Goal: Task Accomplishment & Management: Use online tool/utility

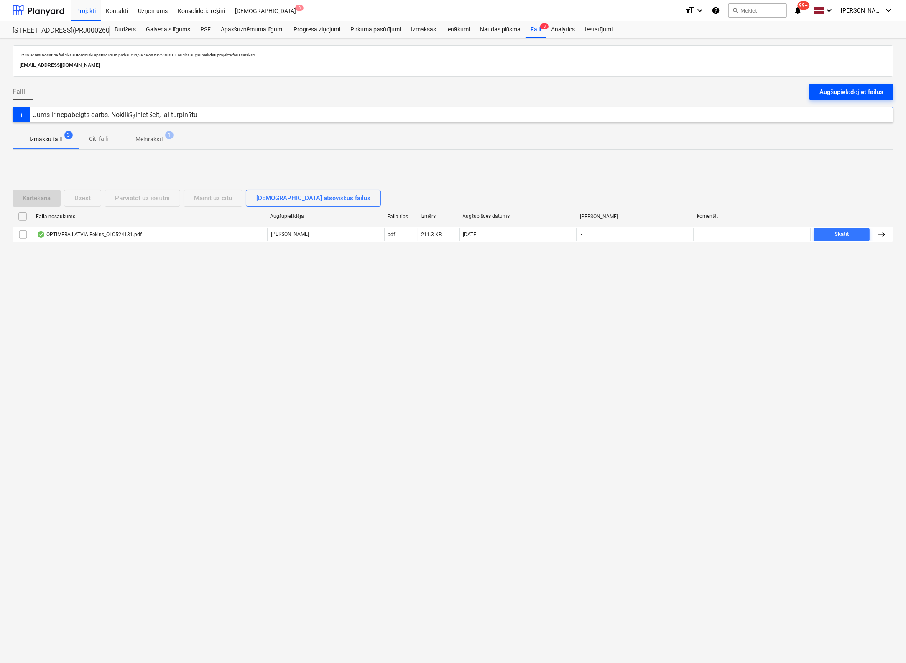
click at [834, 92] on div "Augšupielādējiet failus" at bounding box center [852, 92] width 64 height 11
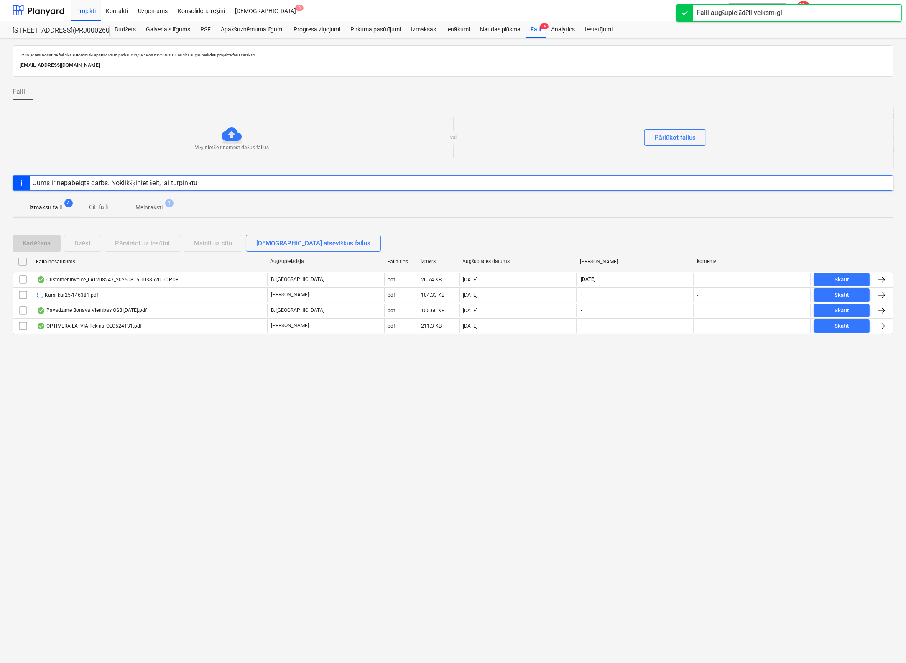
click at [192, 181] on div "Jums ir nepabeigts darbs. Noklikšķiniet šeit, lai turpinātu" at bounding box center [115, 183] width 164 height 8
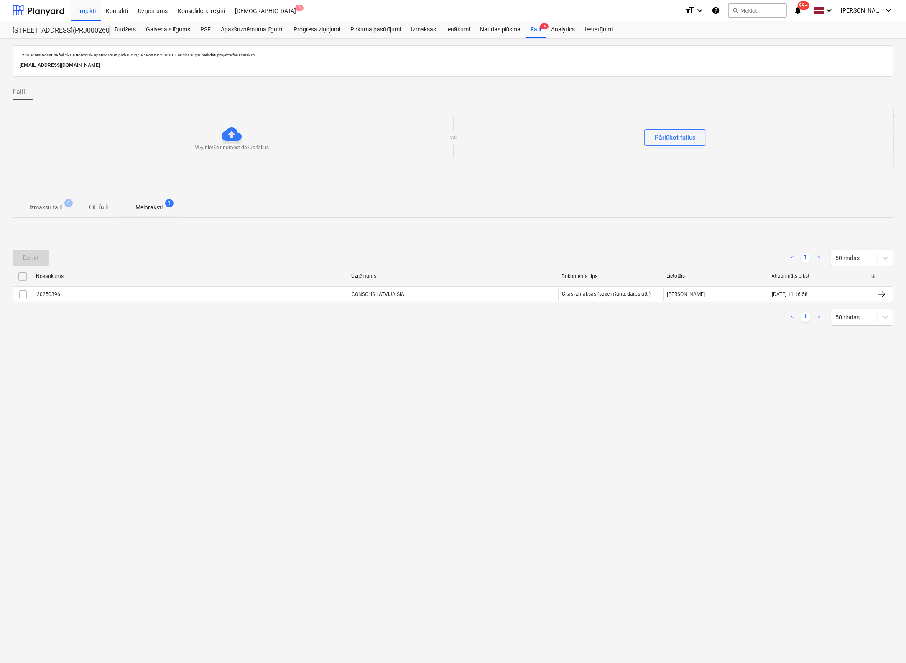
click at [43, 206] on p "Izmaksu faili" at bounding box center [45, 207] width 33 height 9
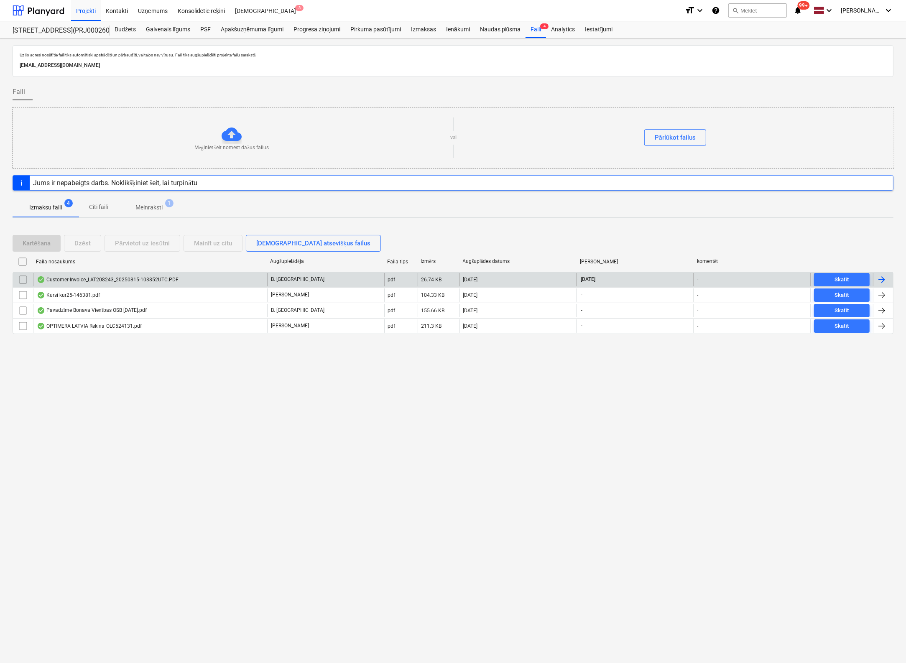
click at [129, 276] on div "Customer-Invoice_LAT208243_20250815-103852UTC.PDF" at bounding box center [108, 279] width 142 height 7
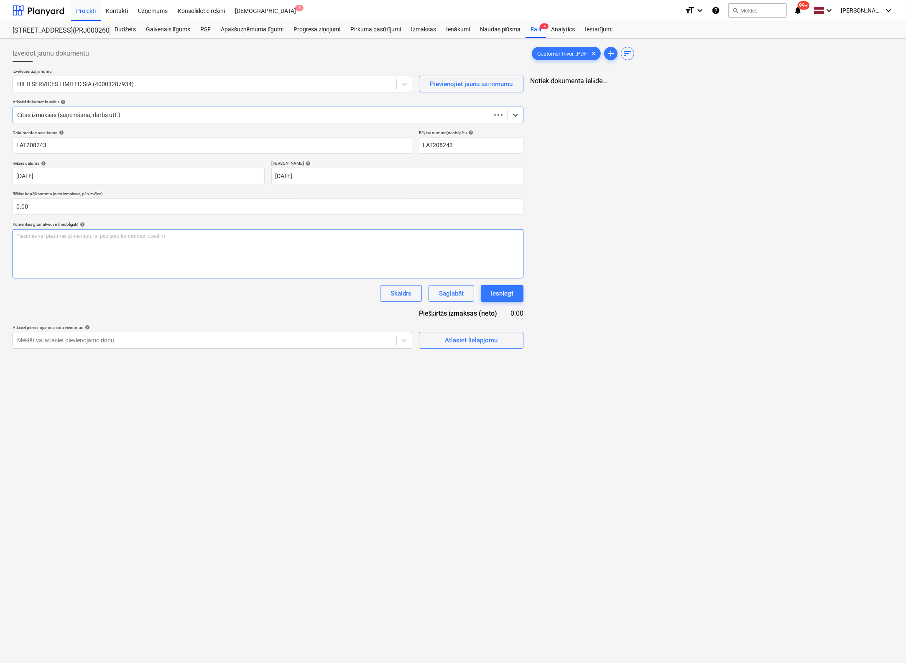
type input "LAT208243"
type input "[DATE]"
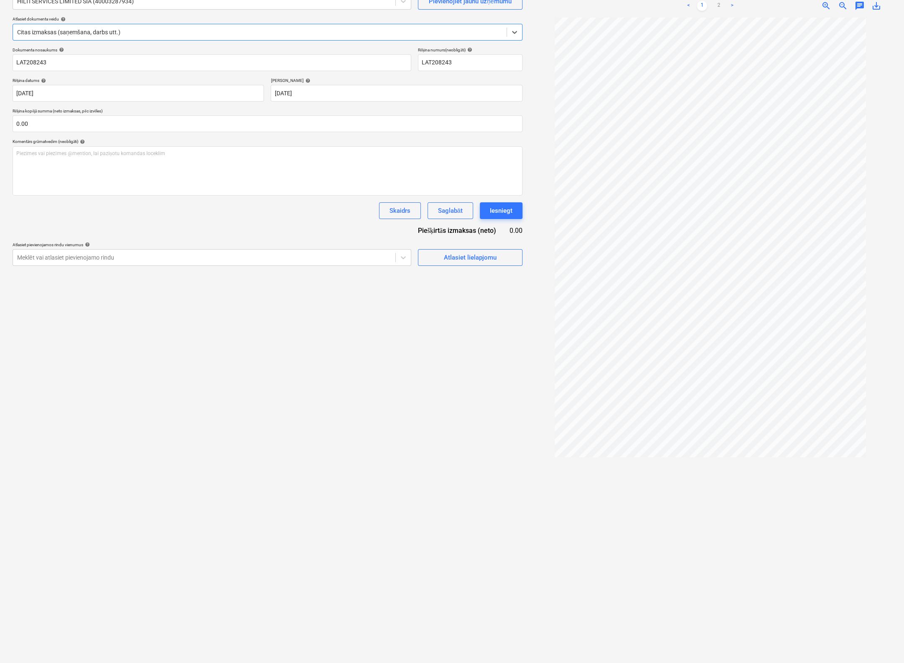
scroll to position [84, 0]
click at [875, 4] on span "save_alt" at bounding box center [876, 5] width 10 height 10
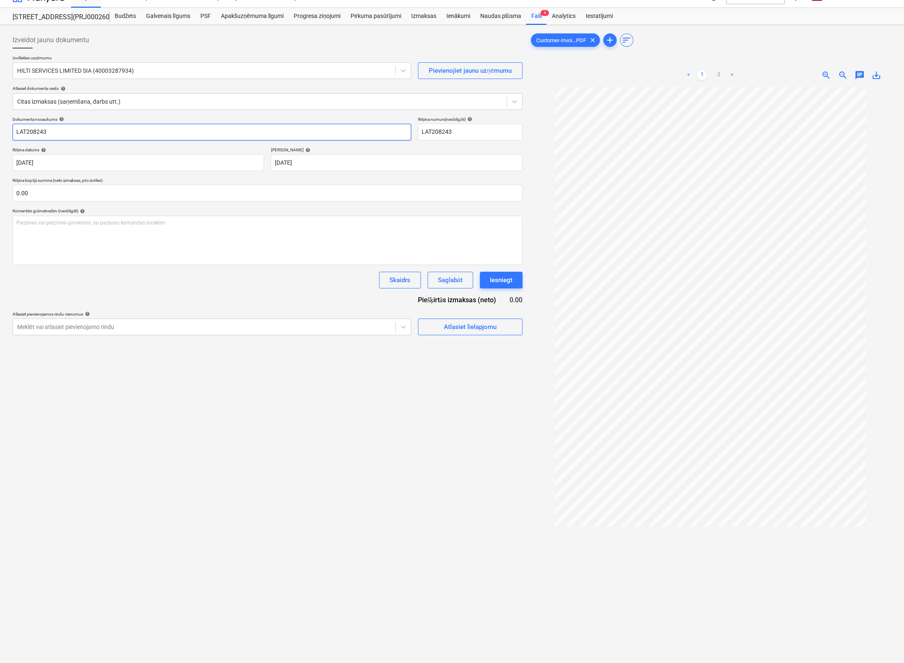
scroll to position [0, 0]
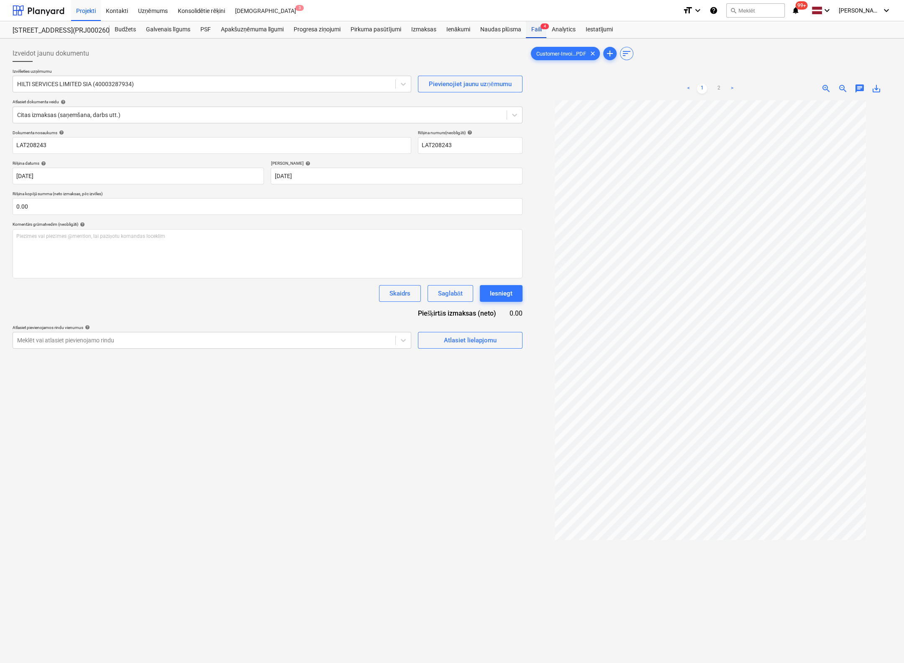
click at [535, 28] on div "Faili 4" at bounding box center [536, 29] width 20 height 17
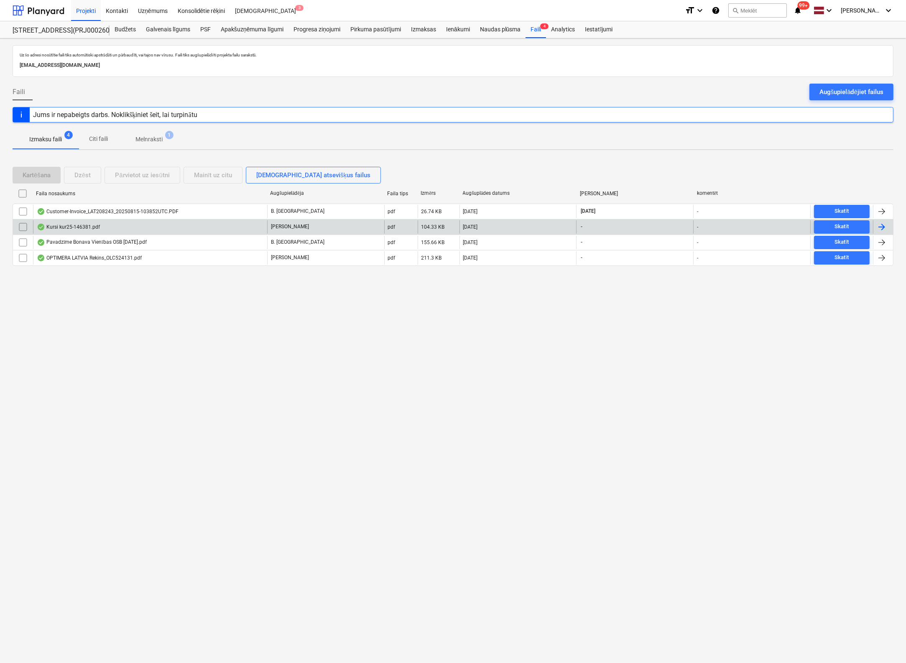
click at [81, 225] on div "Kursi kur25-146381.pdf" at bounding box center [68, 227] width 63 height 7
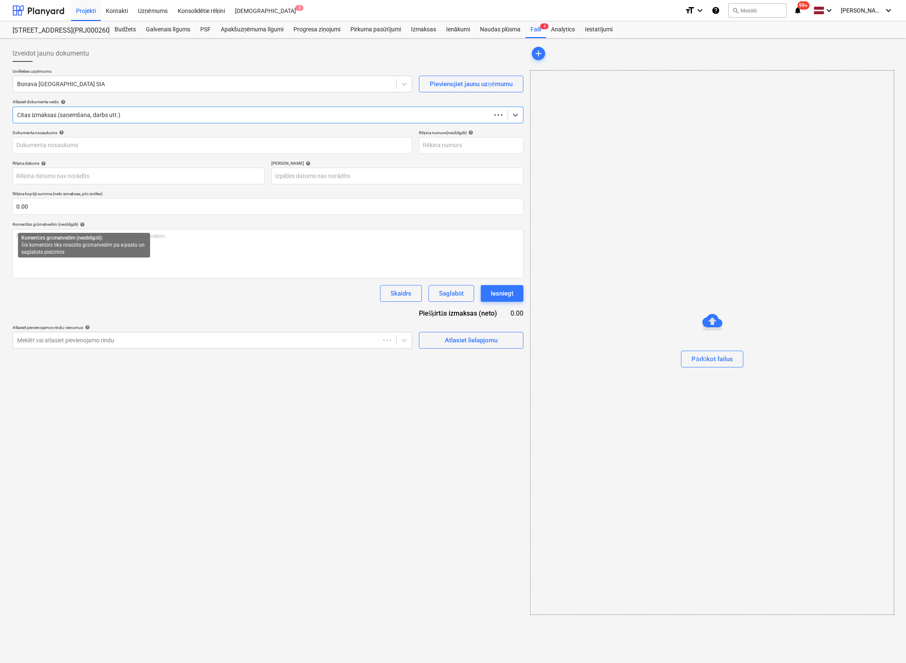
type input "KUR25-146381"
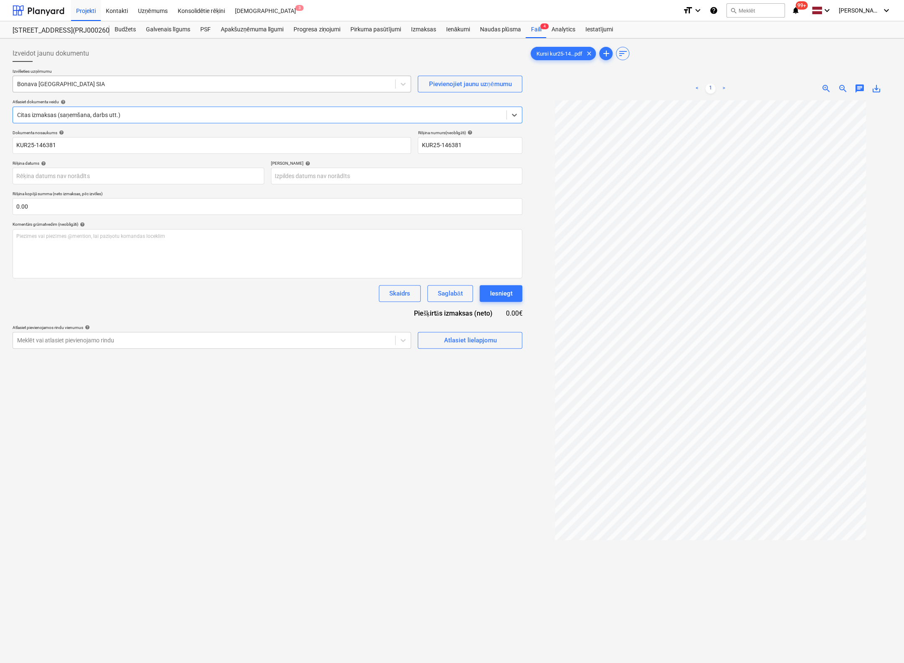
click at [136, 82] on div at bounding box center [204, 84] width 374 height 8
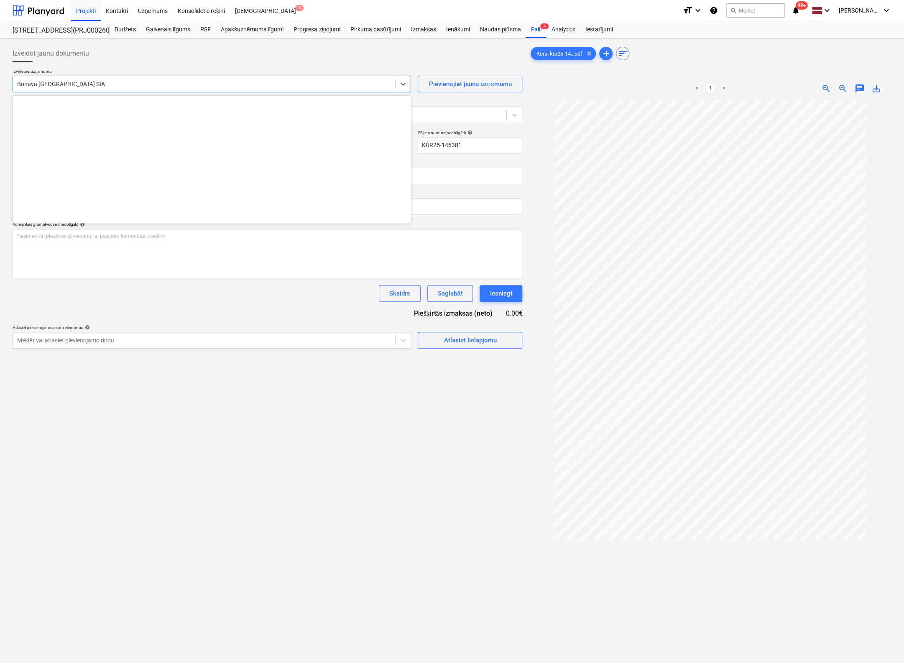
scroll to position [1537, 0]
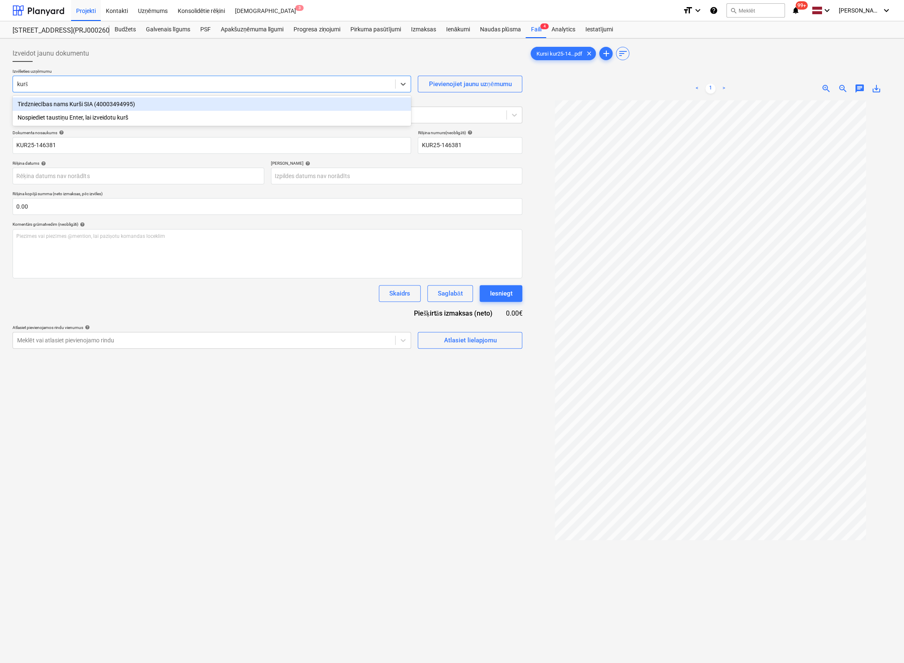
type input "kurši"
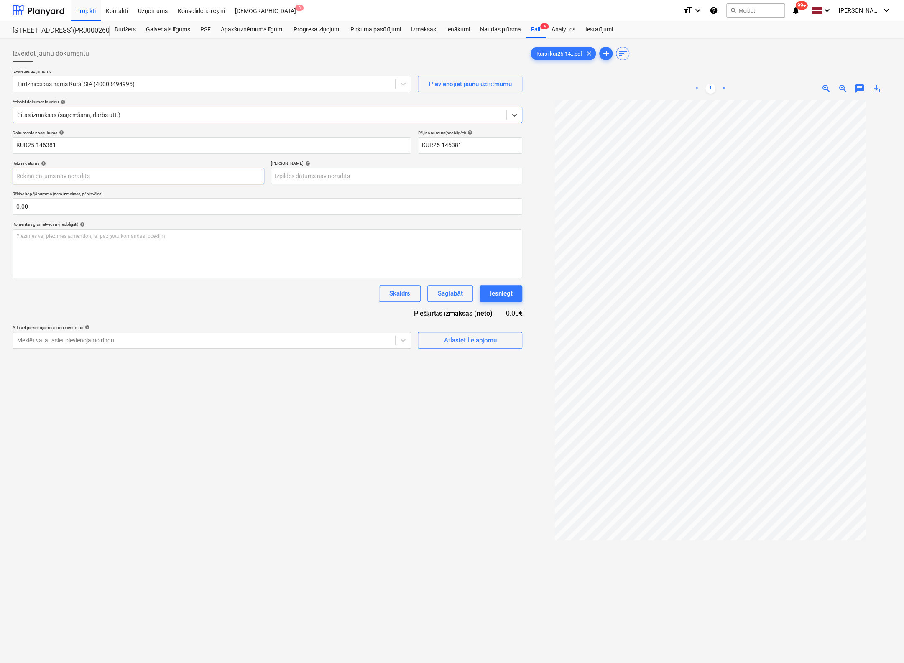
click at [70, 179] on body "Projekti Kontakti Uzņēmums Konsolidētie rēķini Iesūtne 3 format_size keyboard_a…" at bounding box center [452, 331] width 904 height 663
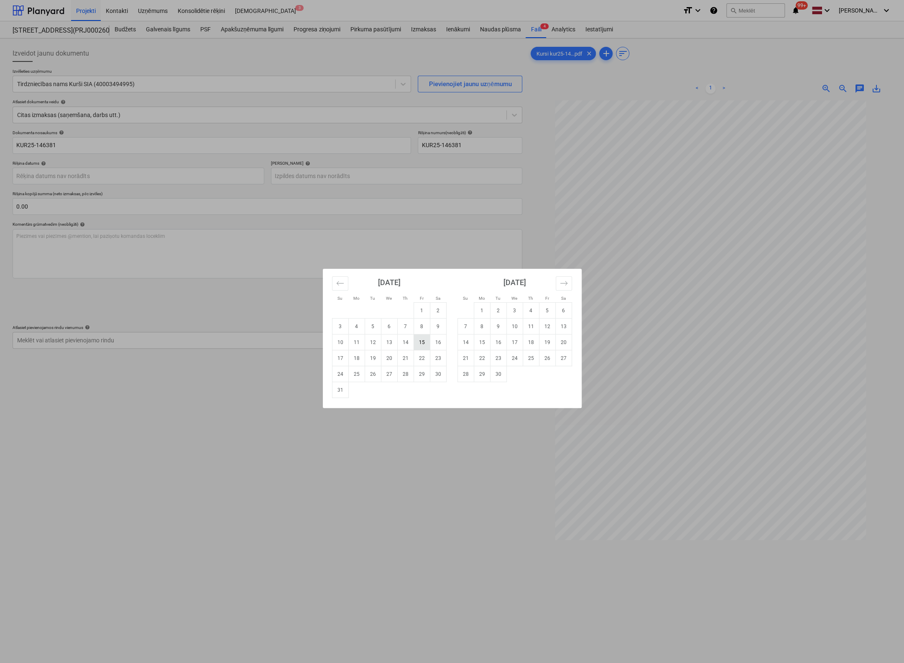
click at [422, 343] on td "15" at bounding box center [422, 343] width 16 height 16
type input "[DATE]"
click at [383, 173] on body "Projekti Kontakti Uzņēmums Konsolidētie rēķini Iesūtne 3 format_size keyboard_a…" at bounding box center [452, 331] width 904 height 663
click at [564, 280] on icon "Move forward to switch to the next month." at bounding box center [564, 283] width 8 height 8
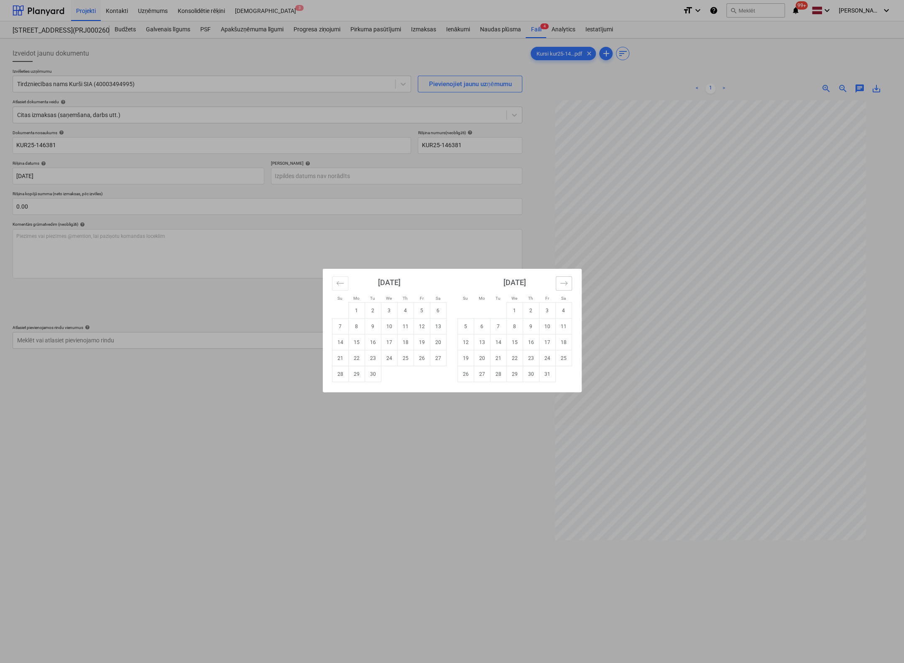
click at [564, 280] on icon "Move forward to switch to the next month." at bounding box center [564, 283] width 8 height 8
click at [563, 323] on td "13" at bounding box center [563, 327] width 16 height 16
type input "[DATE]"
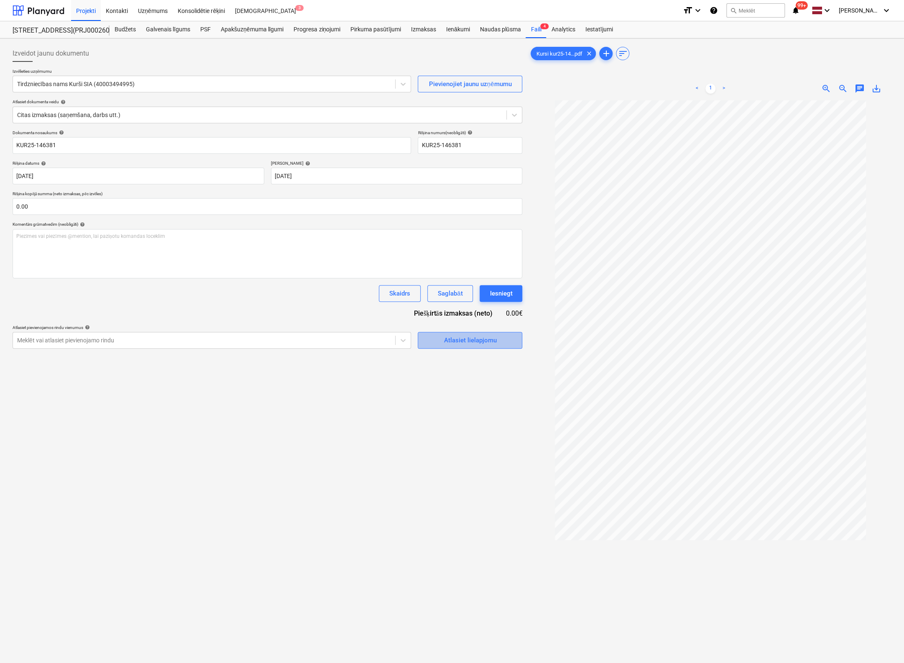
click at [461, 342] on div "Atlasiet lielapjomu" at bounding box center [470, 340] width 53 height 11
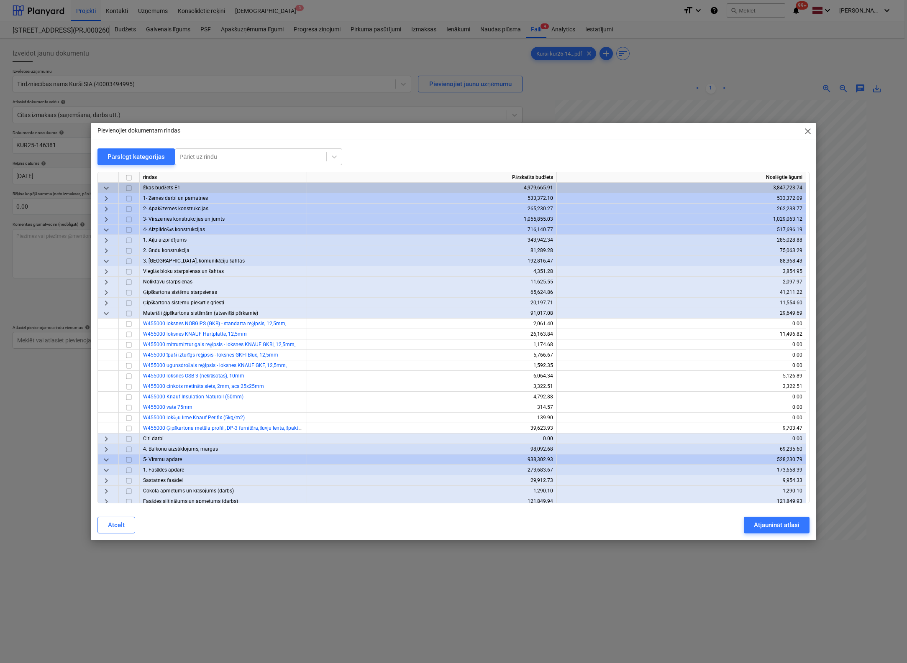
click at [105, 207] on span "keyboard_arrow_right" at bounding box center [106, 209] width 10 height 10
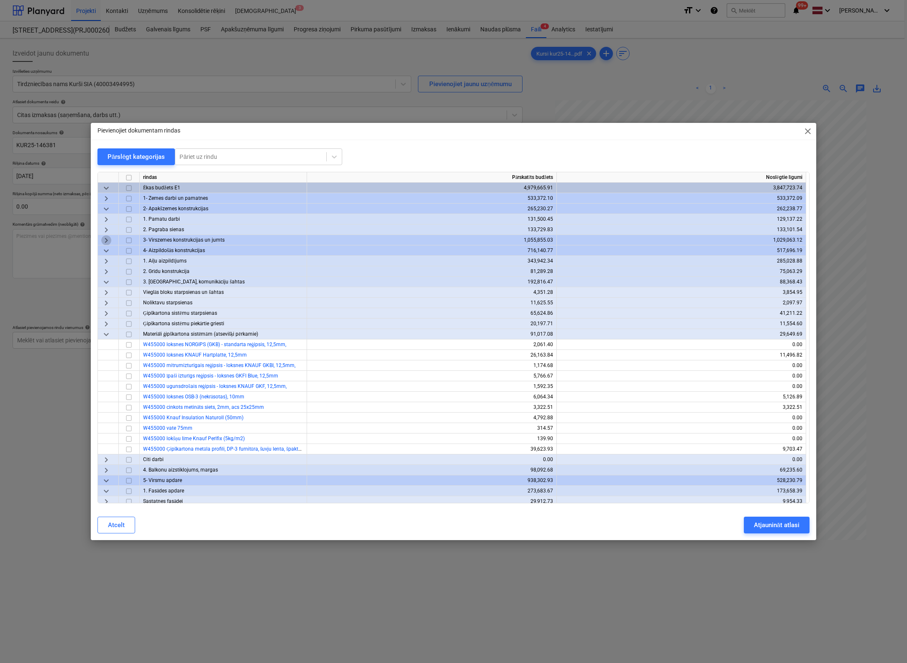
click at [104, 238] on span "keyboard_arrow_right" at bounding box center [106, 240] width 10 height 10
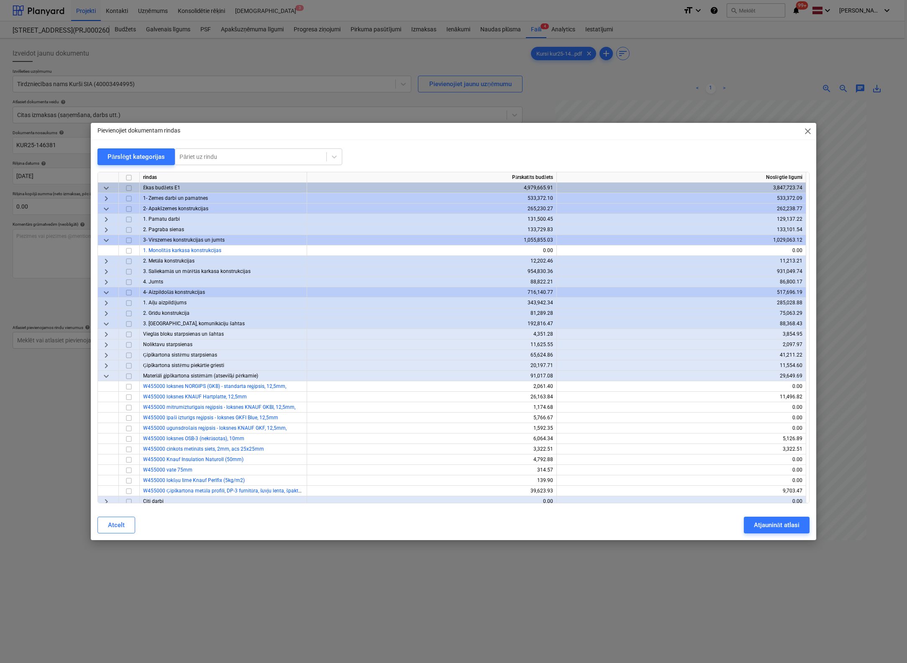
click at [107, 270] on span "keyboard_arrow_right" at bounding box center [106, 272] width 10 height 10
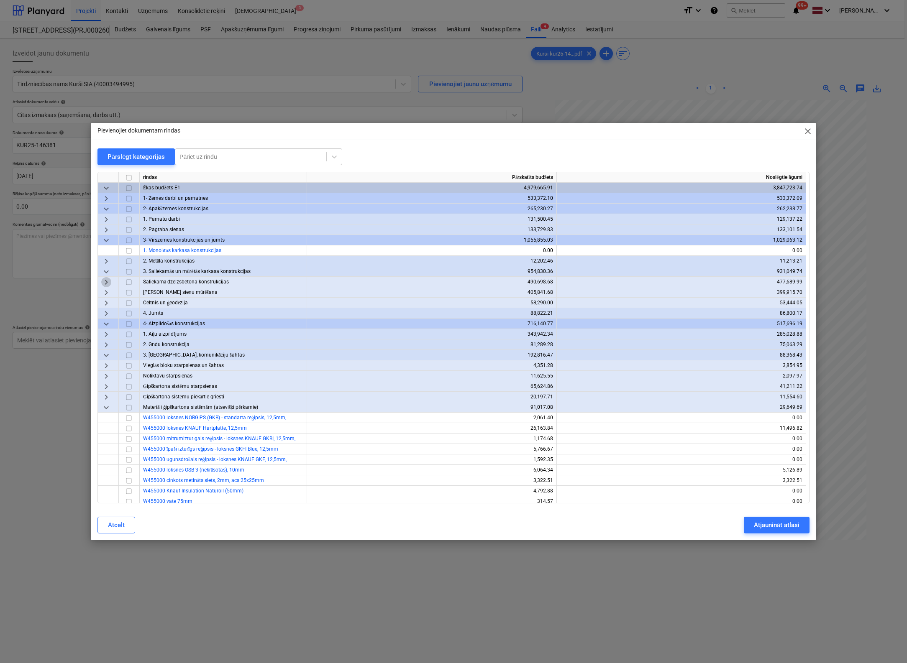
click at [105, 282] on span "keyboard_arrow_right" at bounding box center [106, 282] width 10 height 10
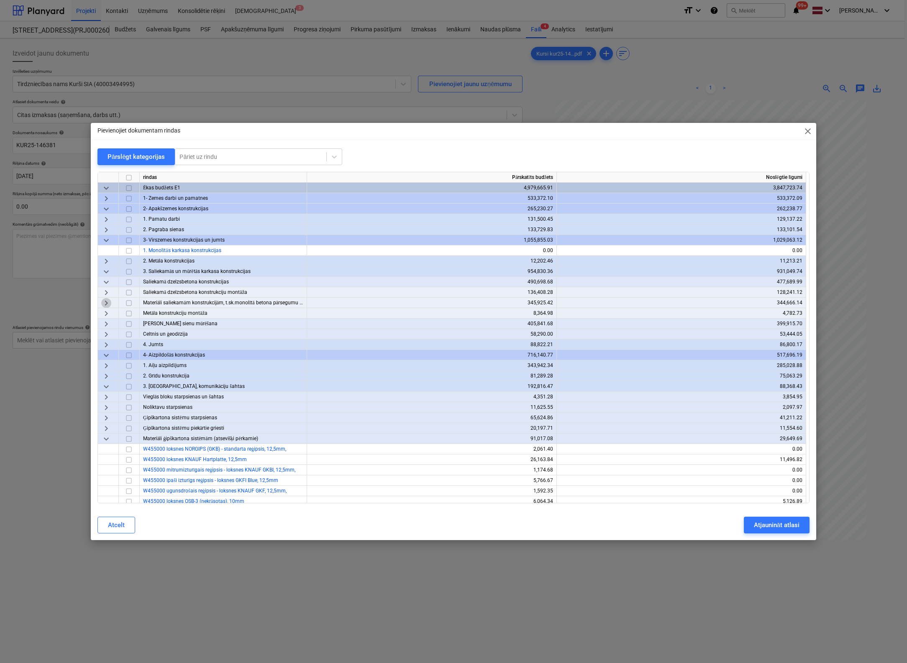
click at [103, 301] on span "keyboard_arrow_right" at bounding box center [106, 303] width 10 height 10
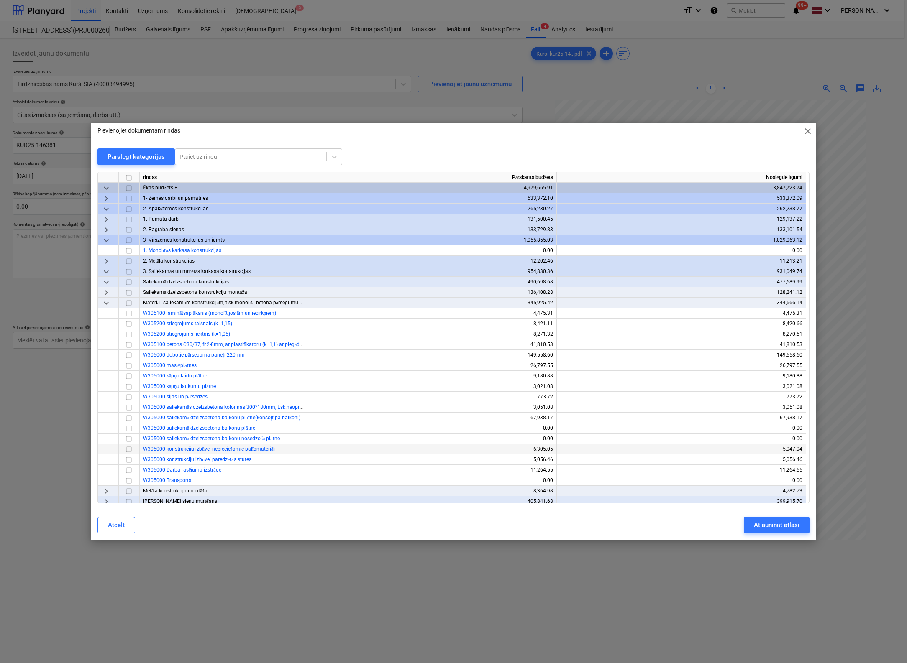
click at [129, 450] on input "checkbox" at bounding box center [129, 450] width 10 height 10
click at [765, 531] on button "Atjaunināt atlasi" at bounding box center [777, 525] width 66 height 17
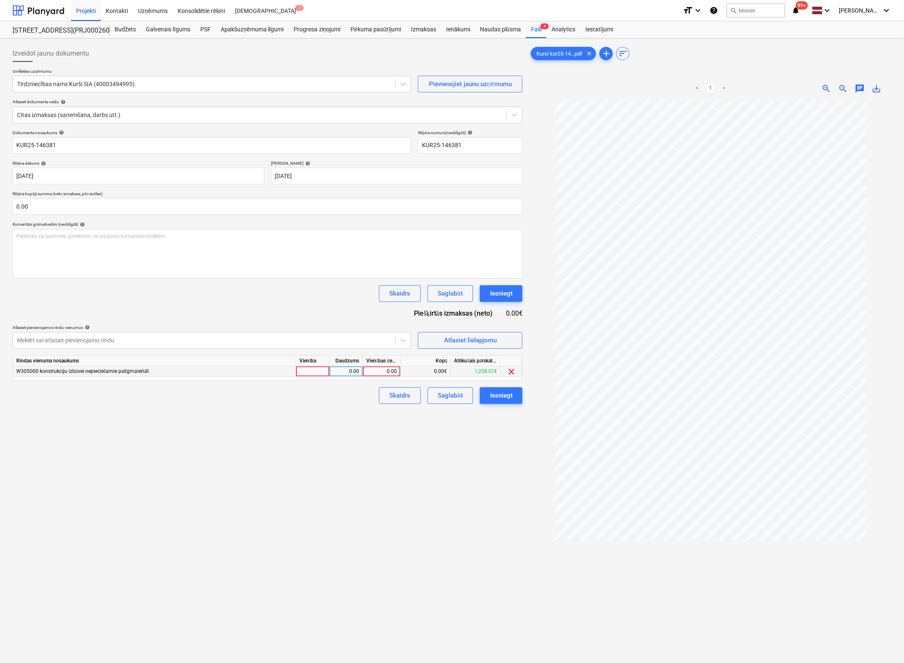
click at [377, 370] on div "0.00" at bounding box center [381, 371] width 31 height 10
type input "42.84"
click at [466, 417] on div "Izveidot jaunu dokumentu Izvēlieties uzņēmumu Tirdzniecības nams Kurši SIA (400…" at bounding box center [267, 393] width 517 height 702
click at [507, 393] on div "Iesniegt" at bounding box center [501, 395] width 23 height 11
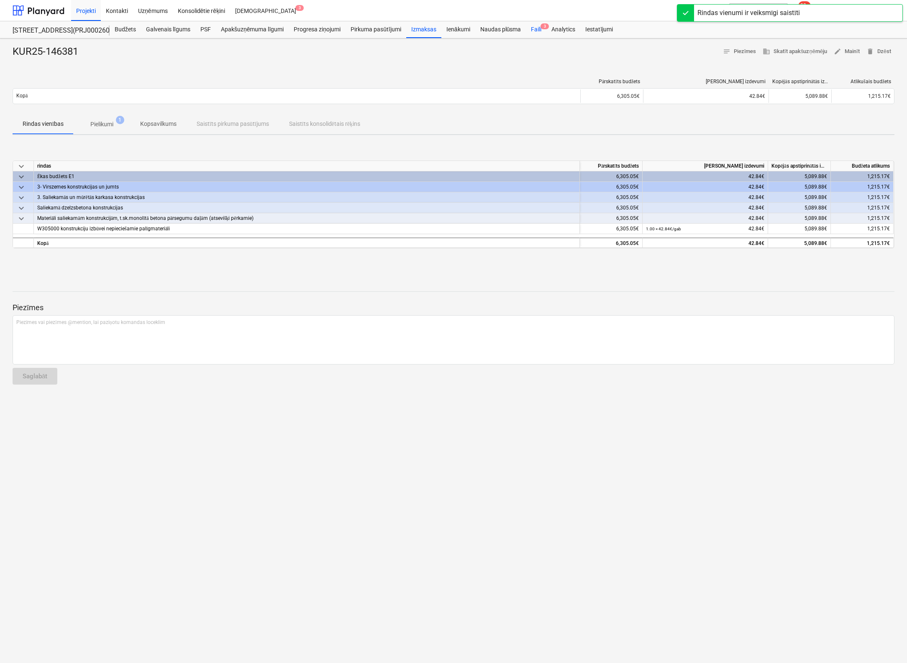
click at [537, 28] on div "Faili 3" at bounding box center [536, 29] width 20 height 17
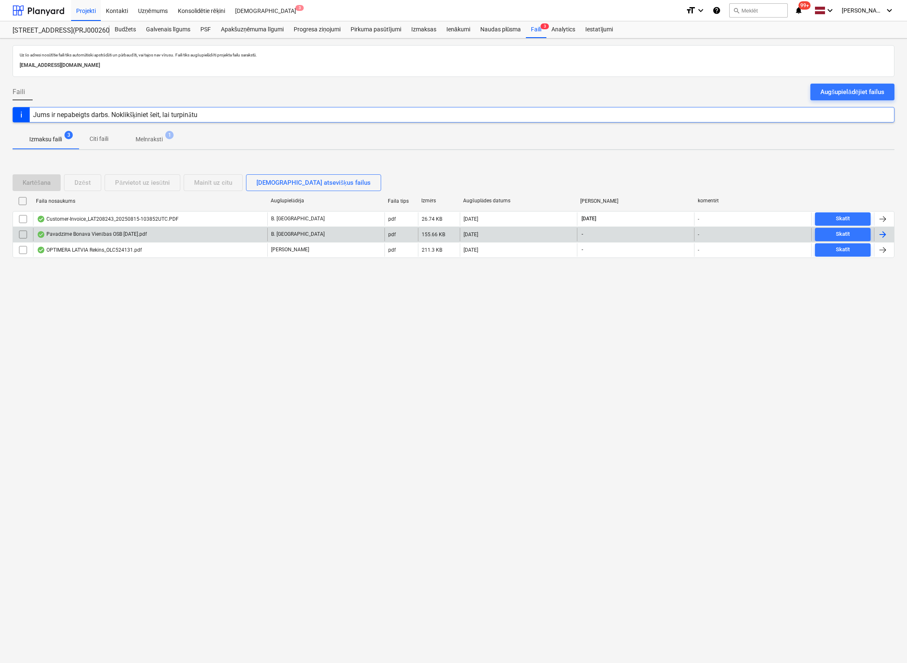
click at [87, 236] on div "Pavadzīme Bonava Vienības OSB [DATE].pdf" at bounding box center [92, 234] width 110 height 7
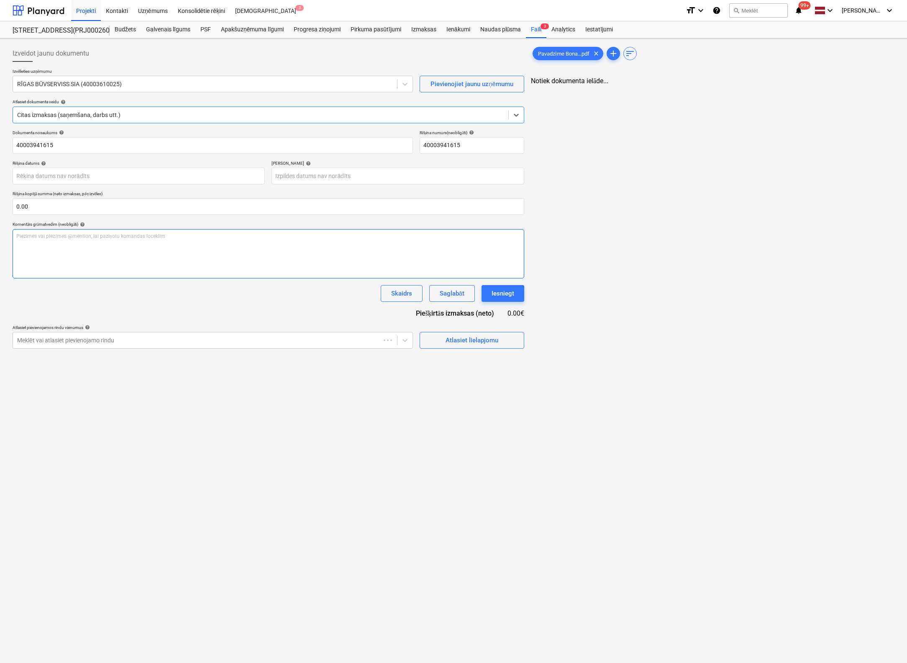
type input "40003941615"
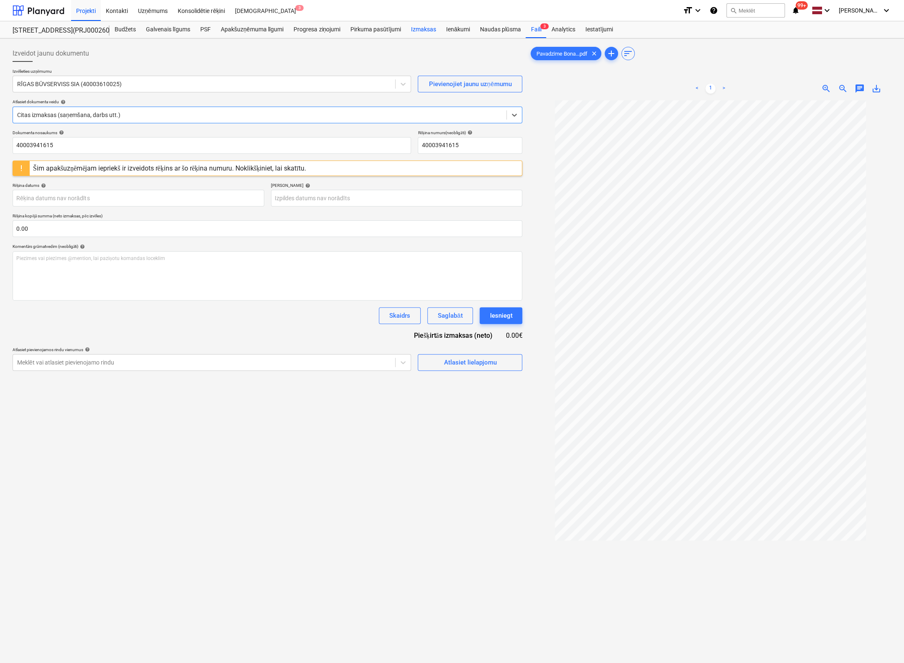
click at [427, 29] on div "Izmaksas" at bounding box center [423, 29] width 35 height 17
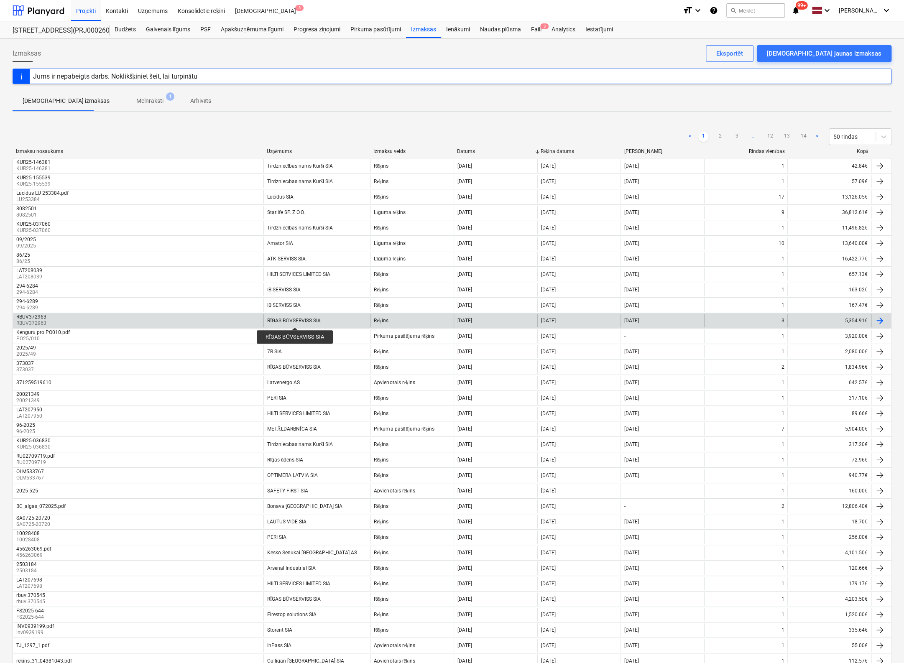
click at [294, 320] on div "RĪGAS BŪVSERVISS SIA" at bounding box center [294, 321] width 54 height 6
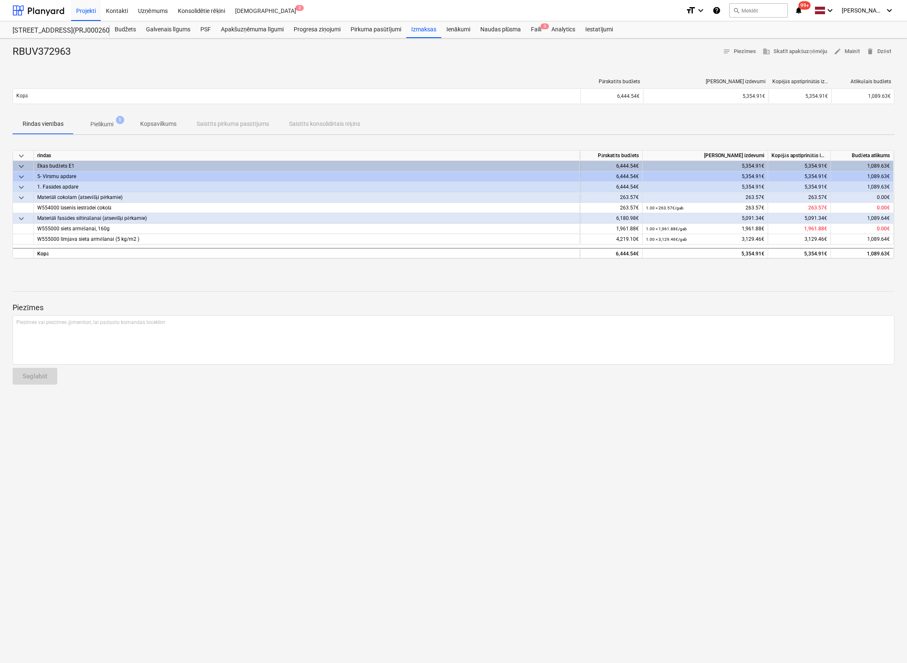
click at [106, 121] on p "Pielikumi" at bounding box center [101, 124] width 23 height 9
click at [425, 29] on div "Izmaksas" at bounding box center [423, 29] width 35 height 17
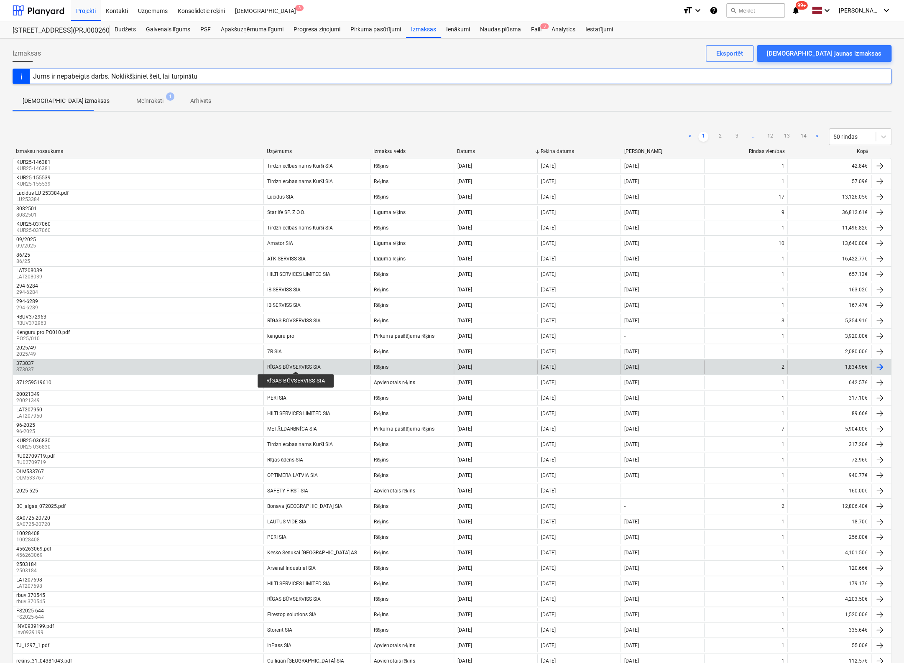
click at [295, 364] on div "RĪGAS BŪVSERVISS SIA" at bounding box center [294, 367] width 54 height 6
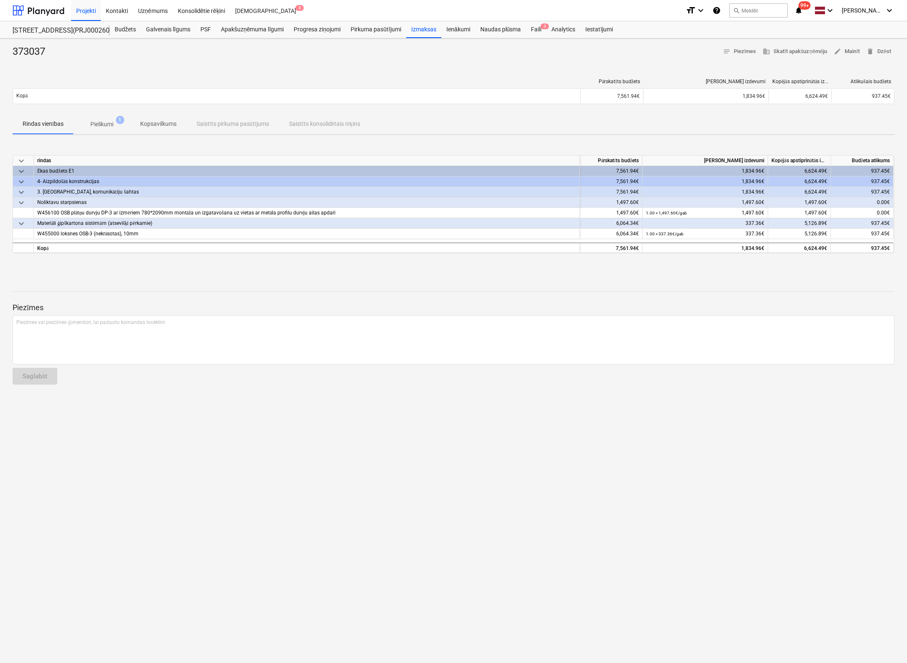
click at [108, 123] on p "Pielikumi" at bounding box center [101, 124] width 23 height 9
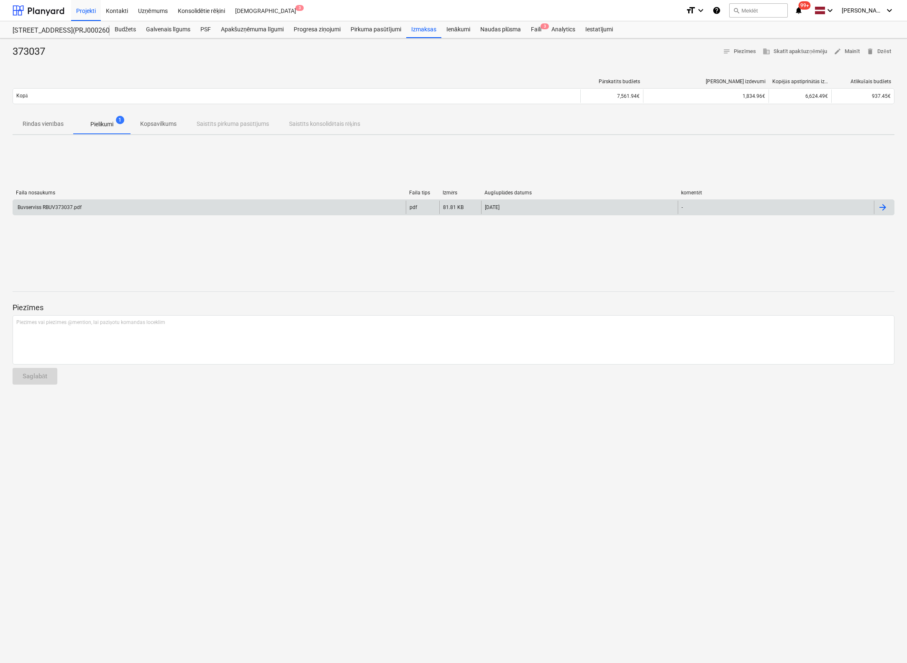
click at [57, 207] on div "Buvserviss RBUV373037.pdf" at bounding box center [48, 208] width 65 height 6
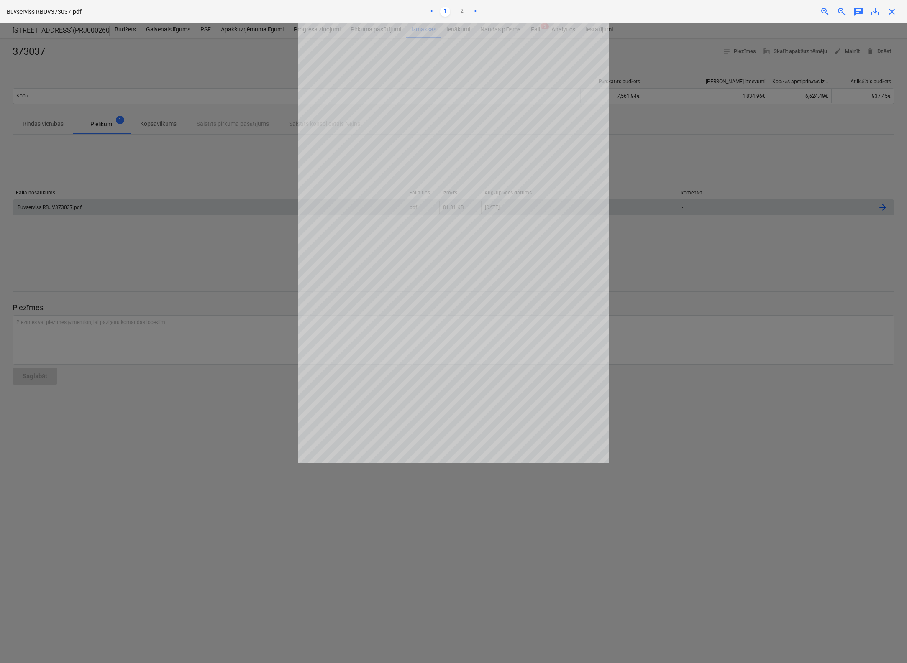
click at [893, 14] on span "close" at bounding box center [892, 12] width 10 height 10
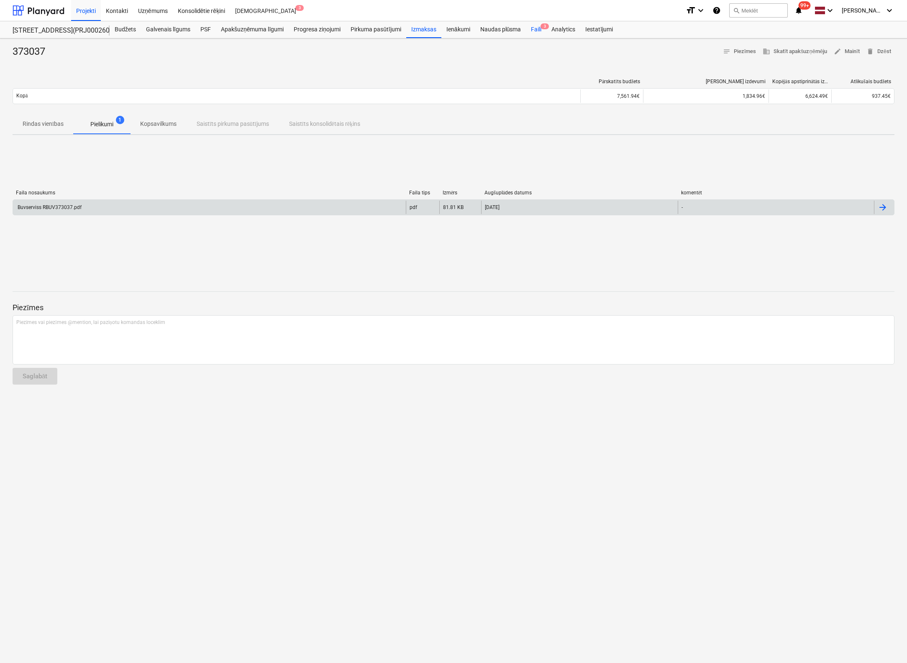
click at [536, 29] on div "Faili 3" at bounding box center [536, 29] width 20 height 17
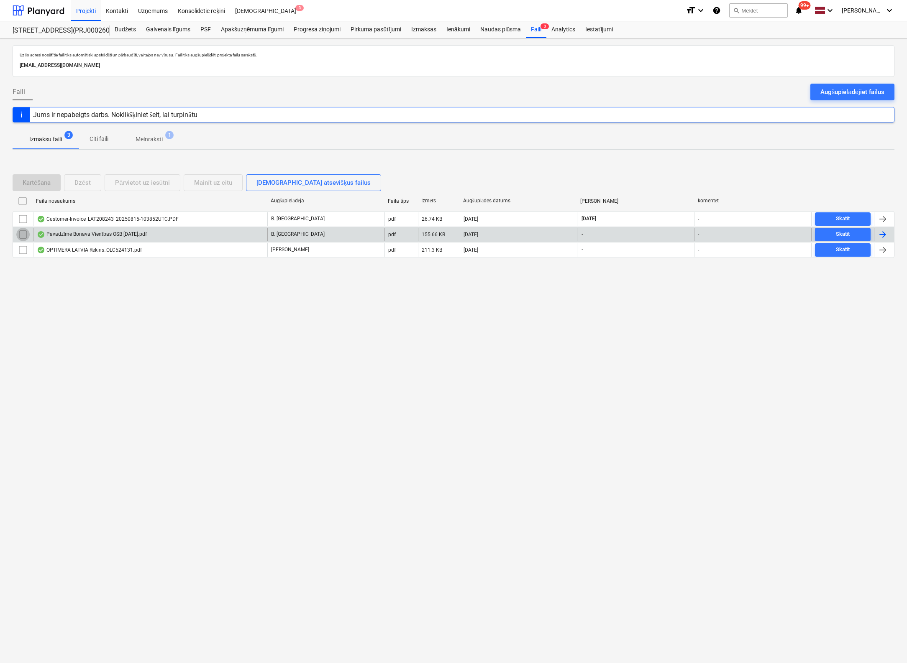
click at [21, 233] on input "checkbox" at bounding box center [22, 234] width 13 height 13
click at [89, 183] on div "Dzēst" at bounding box center [82, 182] width 16 height 11
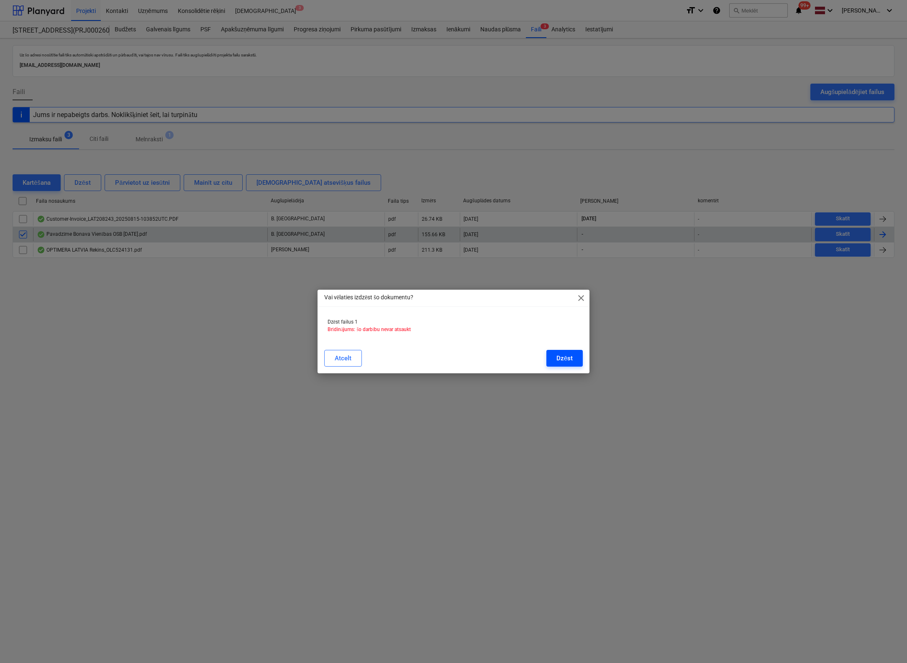
click at [565, 357] on div "Dzēst" at bounding box center [564, 358] width 16 height 11
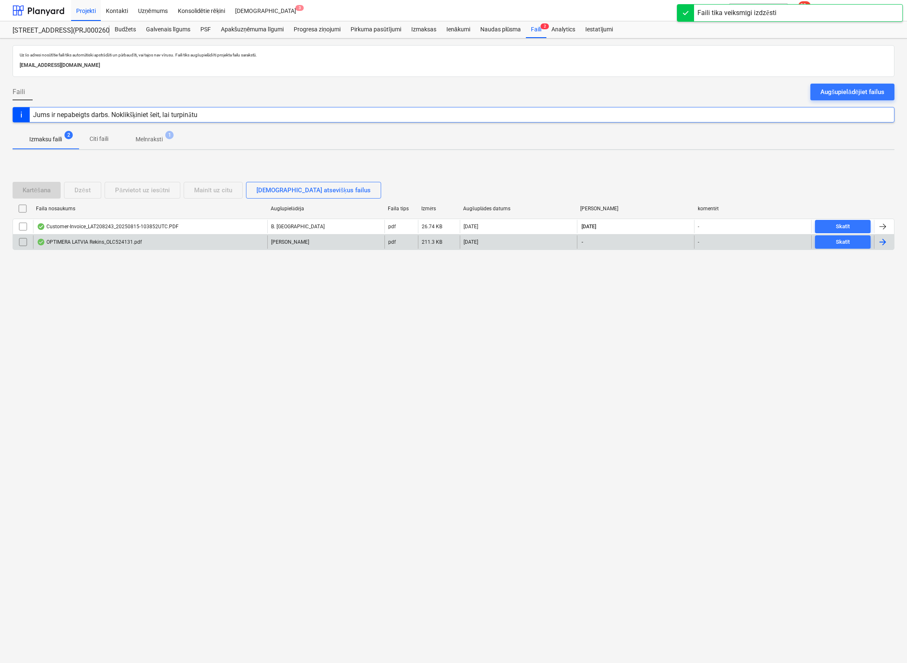
click at [84, 241] on div "OPTIMERA LATVIA Rekins_OLC524131.pdf" at bounding box center [89, 242] width 105 height 7
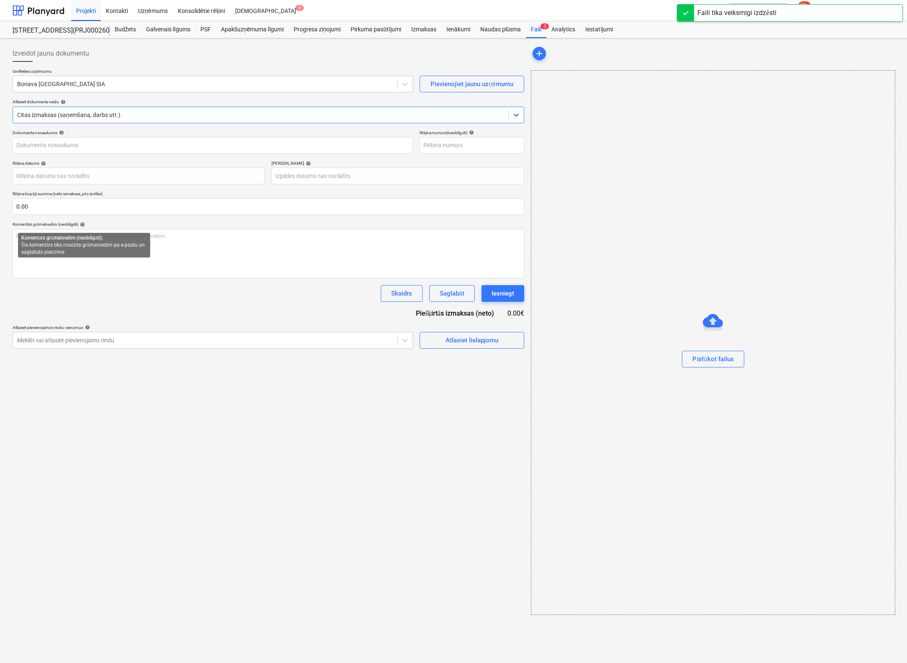
type input "OLC524131"
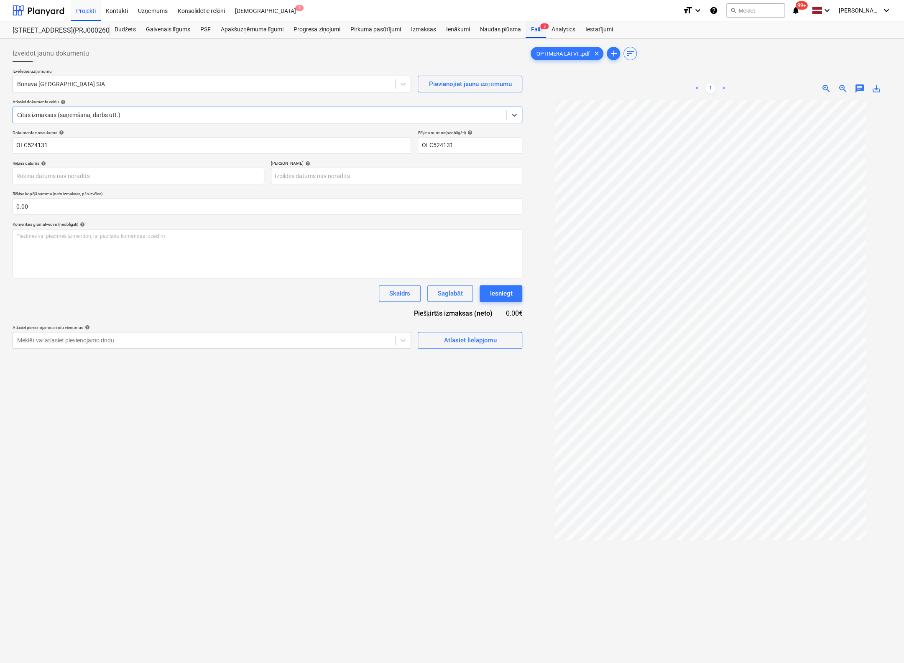
click at [534, 29] on div "Faili 2" at bounding box center [536, 29] width 20 height 17
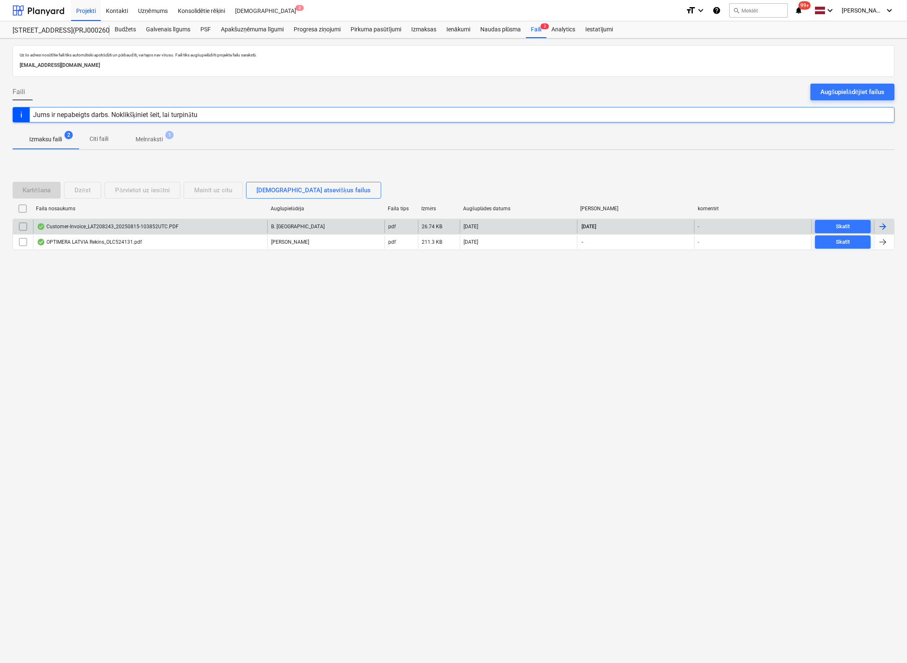
click at [91, 229] on div "Customer-Invoice_LAT208243_20250815-103852UTC.PDF" at bounding box center [108, 226] width 142 height 7
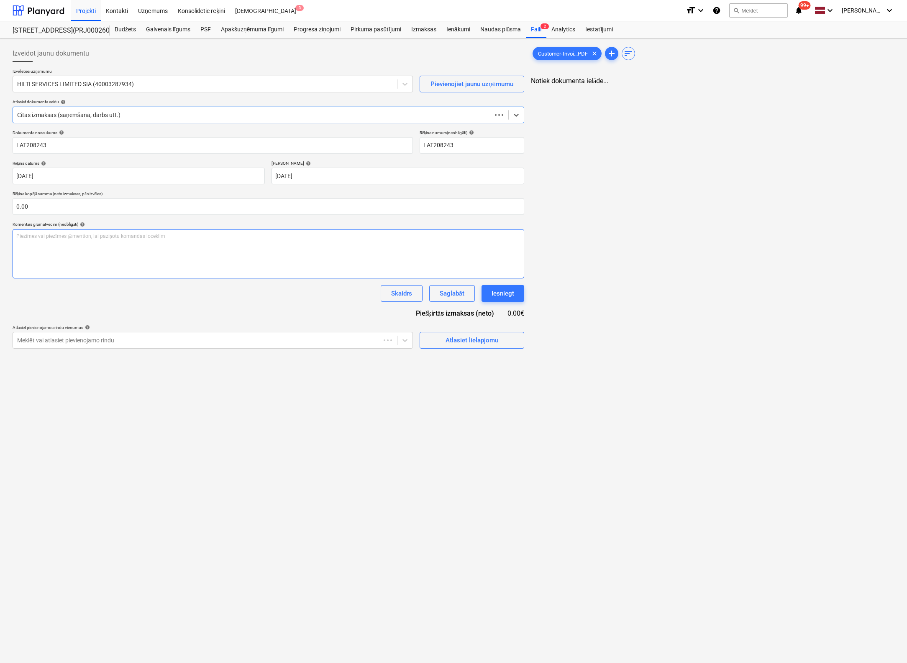
type input "LAT208243"
type input "[DATE]"
click at [534, 30] on div "Faili 2" at bounding box center [536, 29] width 20 height 17
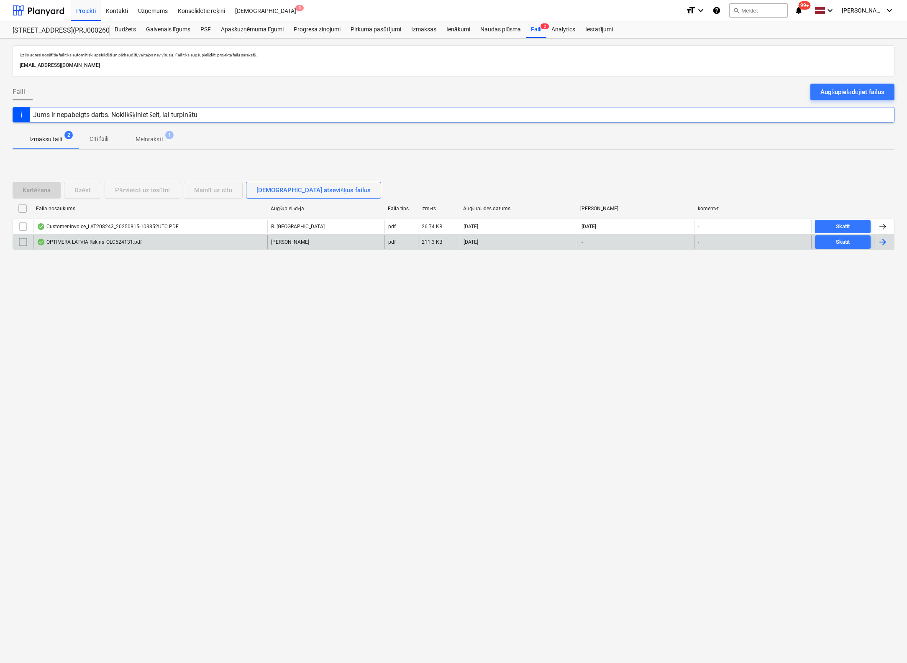
click at [105, 243] on div "OPTIMERA LATVIA Rekins_OLC524131.pdf" at bounding box center [89, 242] width 105 height 7
